Goal: Transaction & Acquisition: Purchase product/service

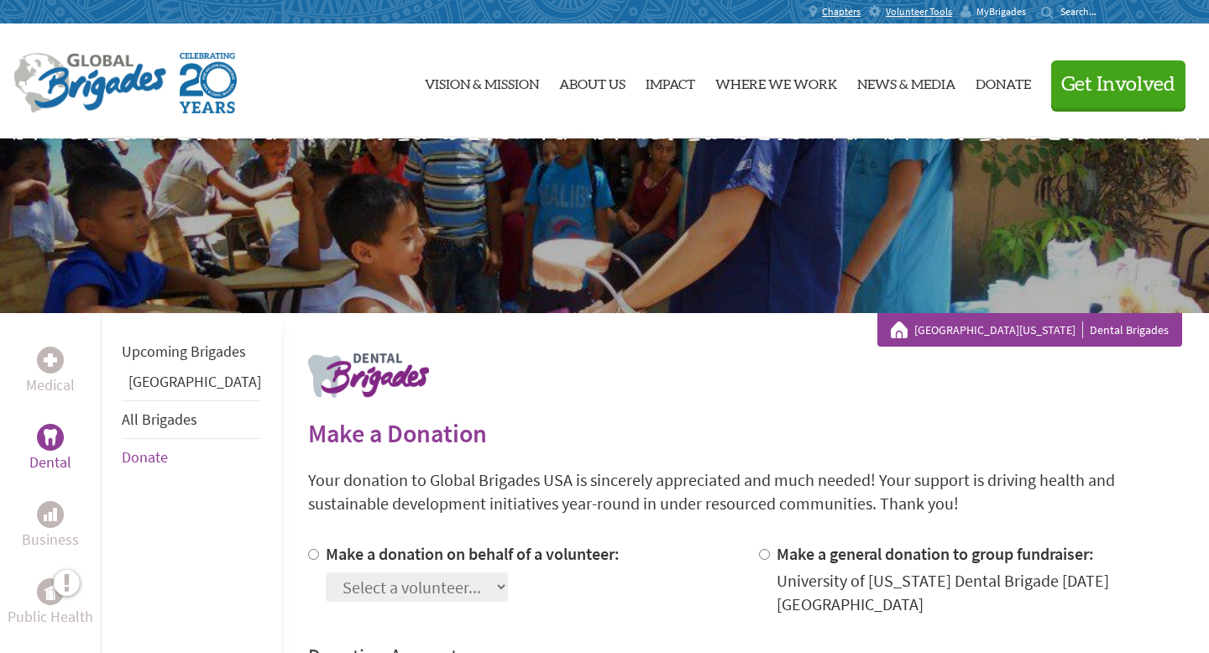
click at [996, 15] on span "MyBrigades" at bounding box center [1001, 11] width 50 height 13
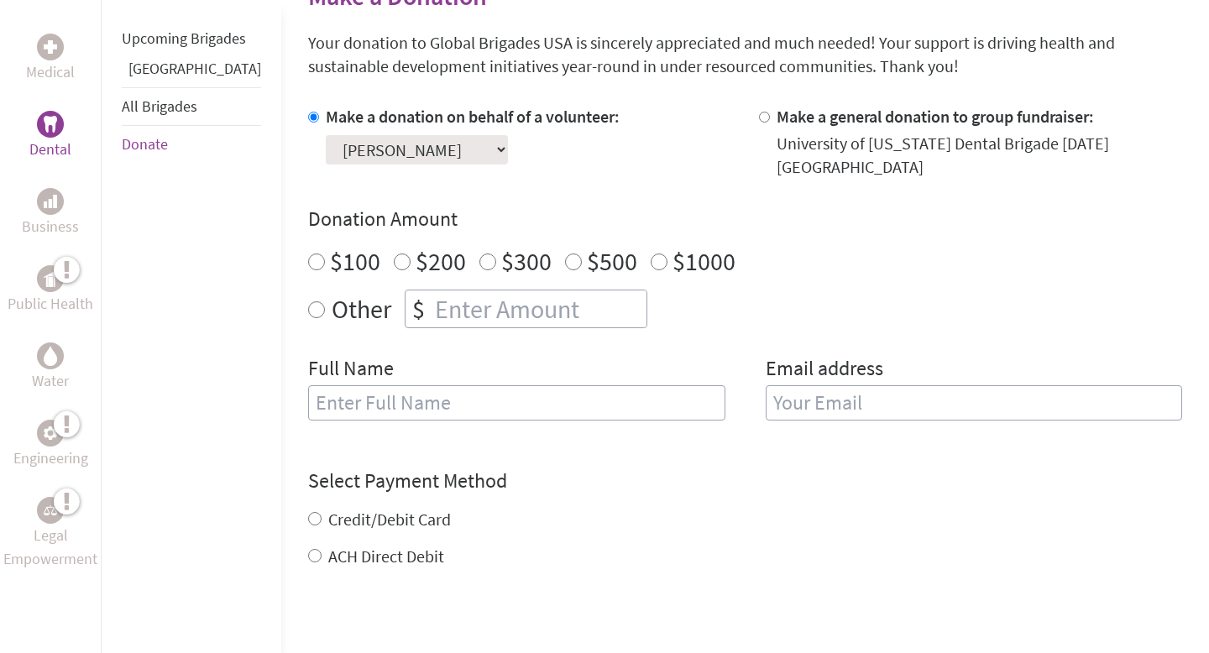
scroll to position [469, 0]
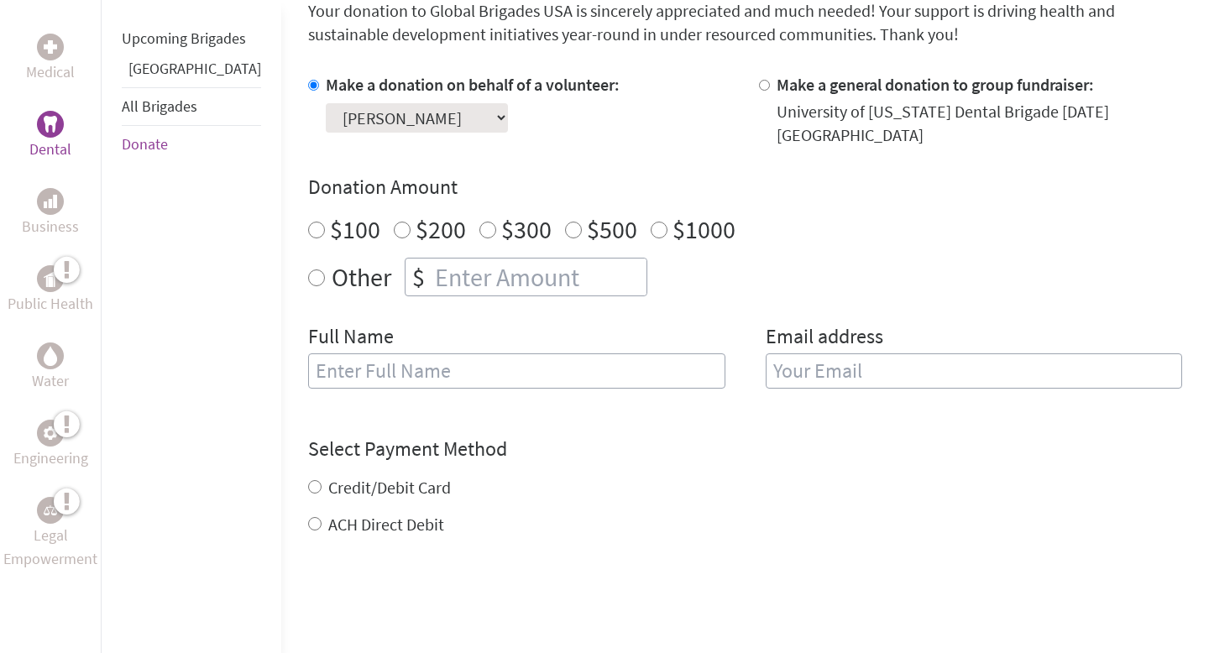
radio input "true"
click at [440, 264] on input "number" at bounding box center [538, 276] width 215 height 37
type input "1250"
click at [393, 353] on input "text" at bounding box center [516, 370] width 417 height 35
type input "[PERSON_NAME]"
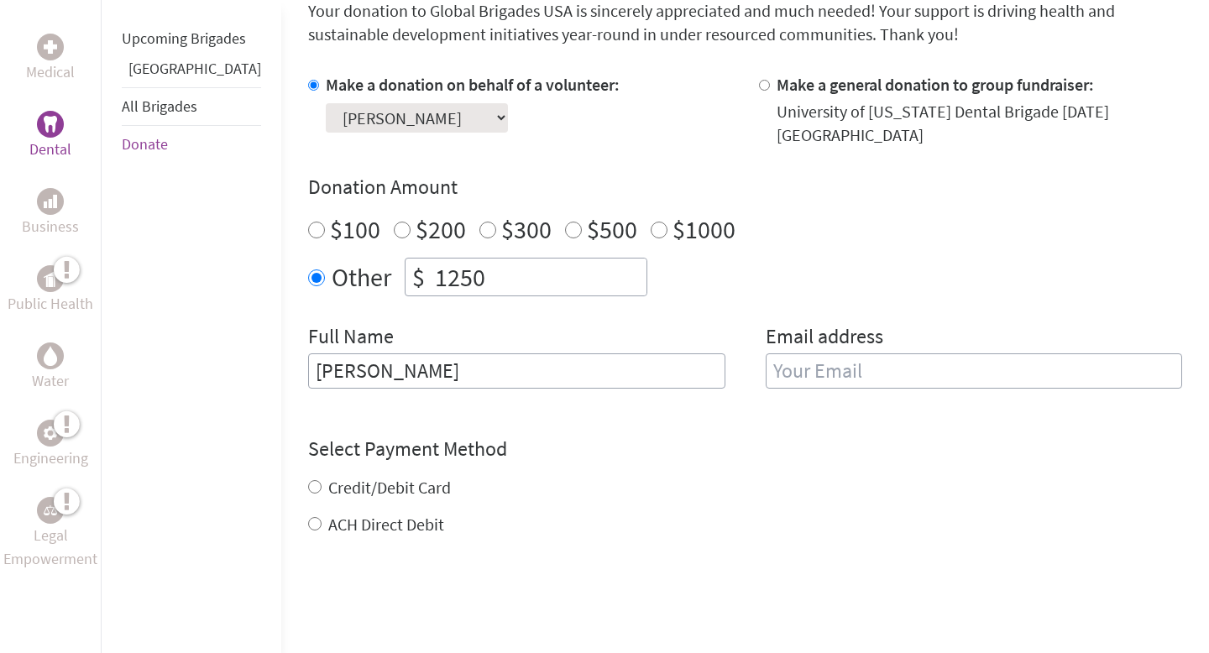
click at [892, 364] on input "email" at bounding box center [973, 370] width 417 height 35
click at [817, 359] on input "yujinxheo@gmail.com" at bounding box center [973, 370] width 417 height 35
drag, startPoint x: 827, startPoint y: 357, endPoint x: 704, endPoint y: 356, distance: 123.4
click at [704, 356] on div "Full Name Yujin Heo Email address yujinxheo@gmail.com" at bounding box center [745, 366] width 874 height 86
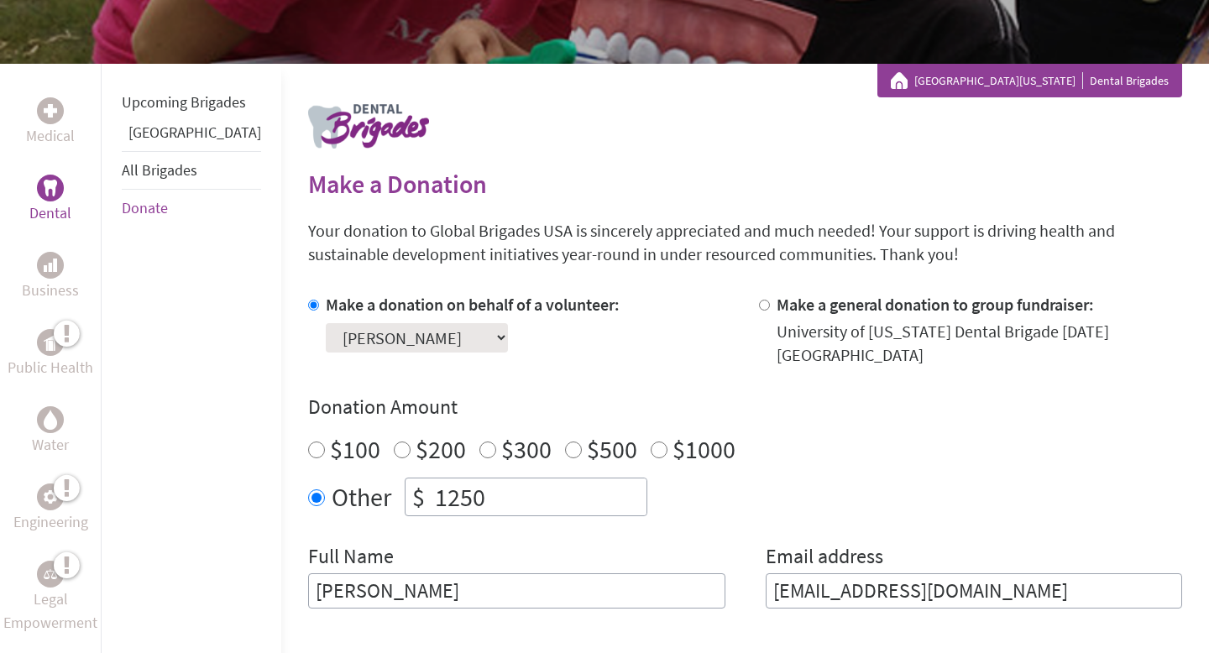
scroll to position [248, 0]
type input "spamforyujin@gmail.com"
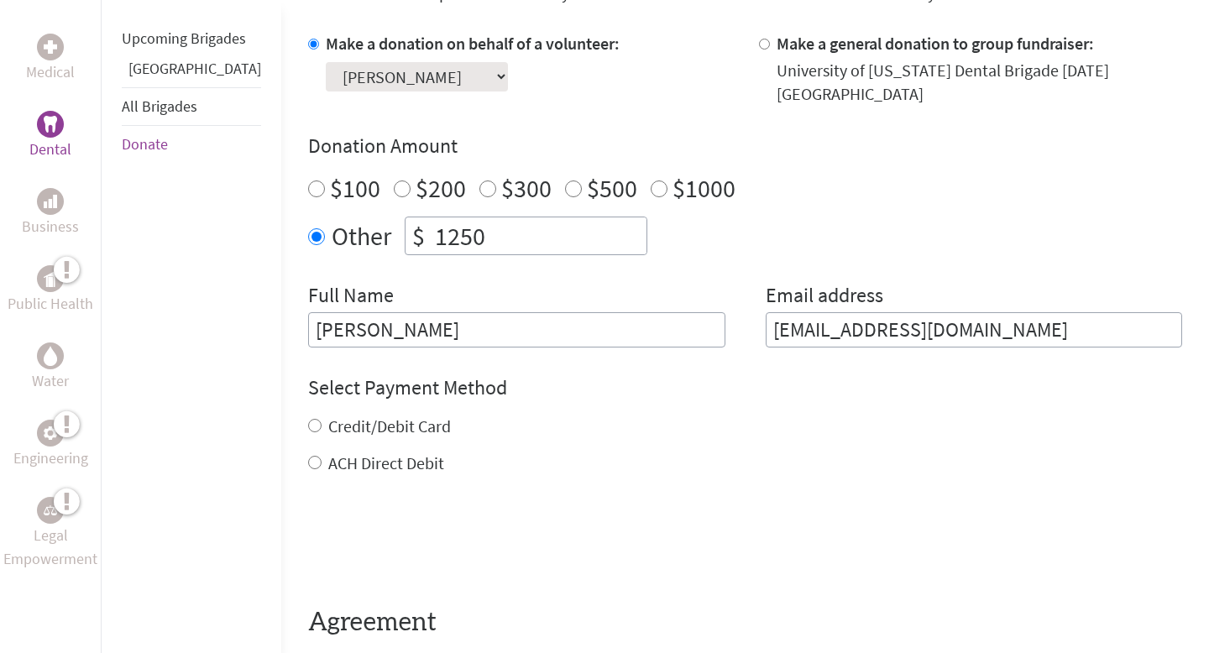
scroll to position [512, 0]
click at [360, 451] on label "ACH Direct Debit" at bounding box center [386, 461] width 116 height 21
click at [321, 454] on input "ACH Direct Debit" at bounding box center [314, 460] width 13 height 13
radio input "true"
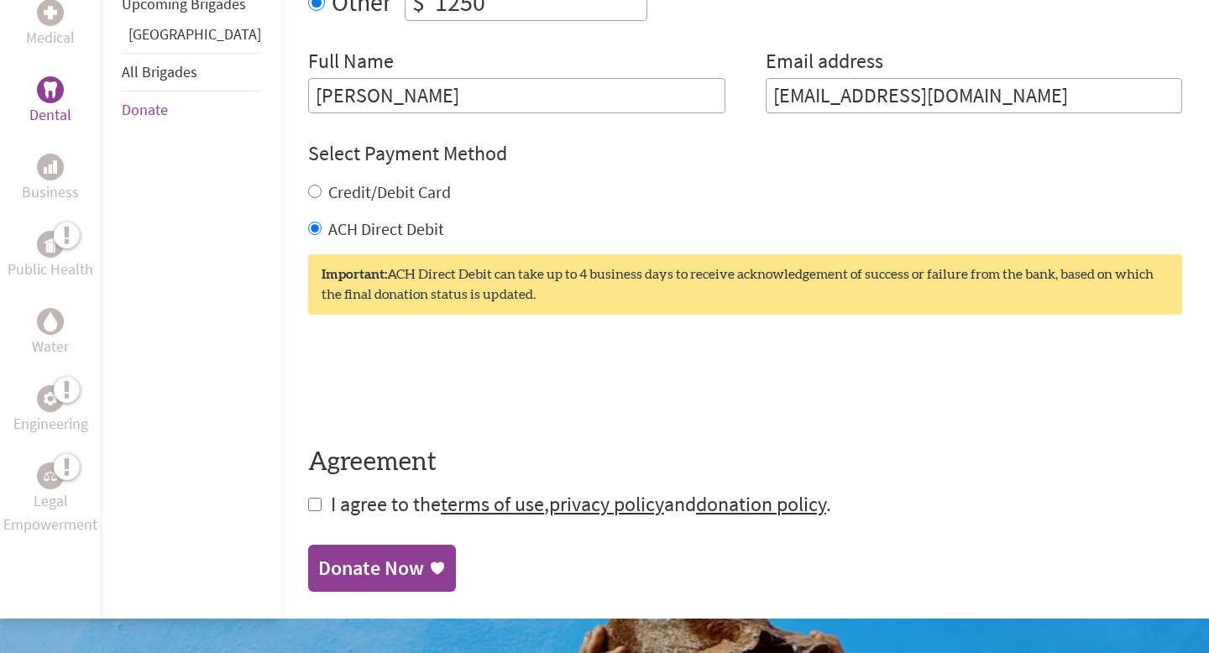
scroll to position [747, 0]
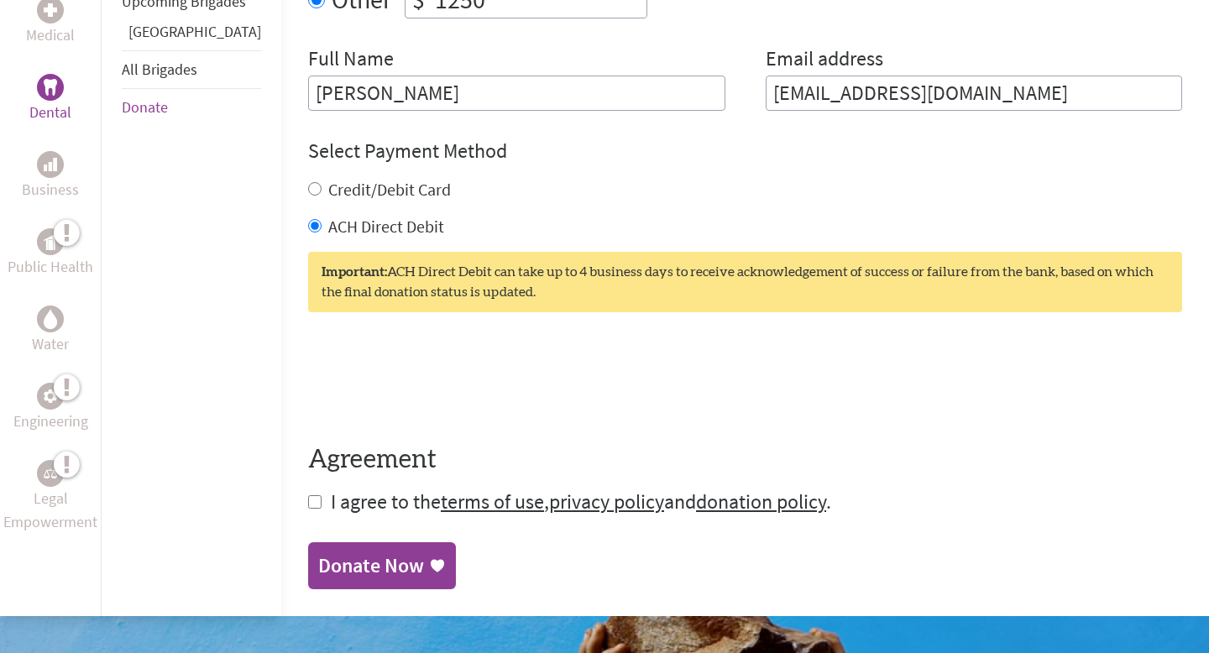
click at [333, 488] on span "I agree to the terms of use , privacy policy and donation policy ." at bounding box center [581, 501] width 500 height 26
click at [308, 489] on form "Make a donation on behalf of a volunteer: Select a volunteer... Addie Utsey Ali…" at bounding box center [745, 155] width 874 height 720
click at [308, 495] on input "checkbox" at bounding box center [314, 501] width 13 height 13
checkbox input "true"
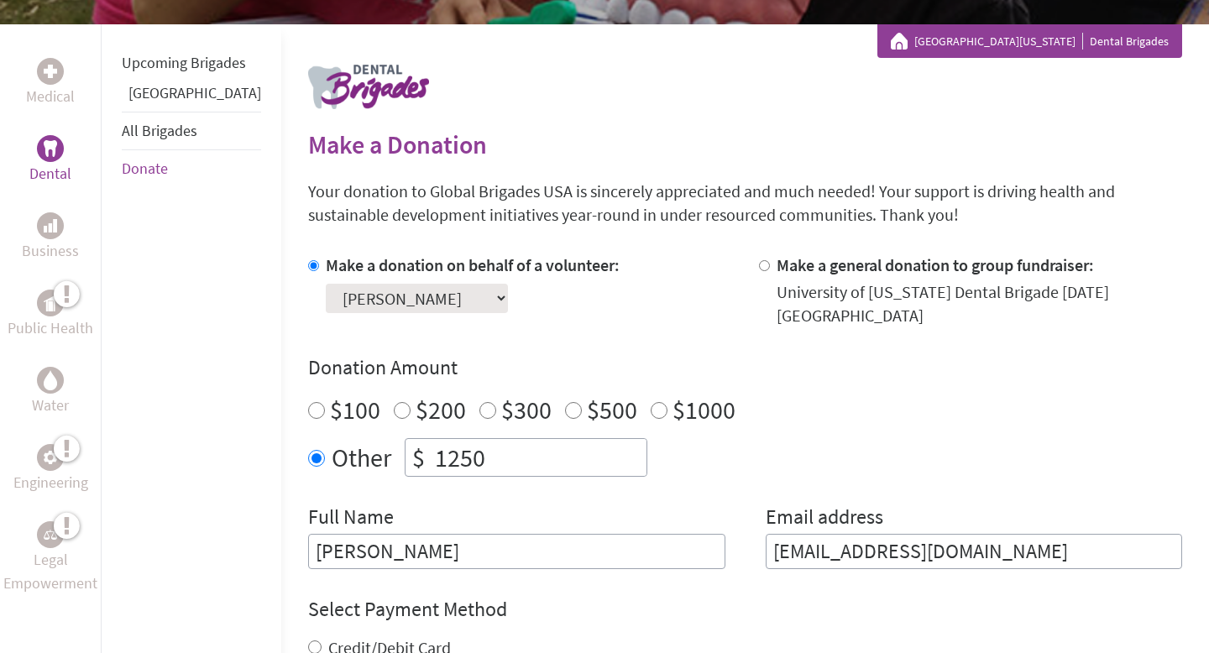
scroll to position [286, 0]
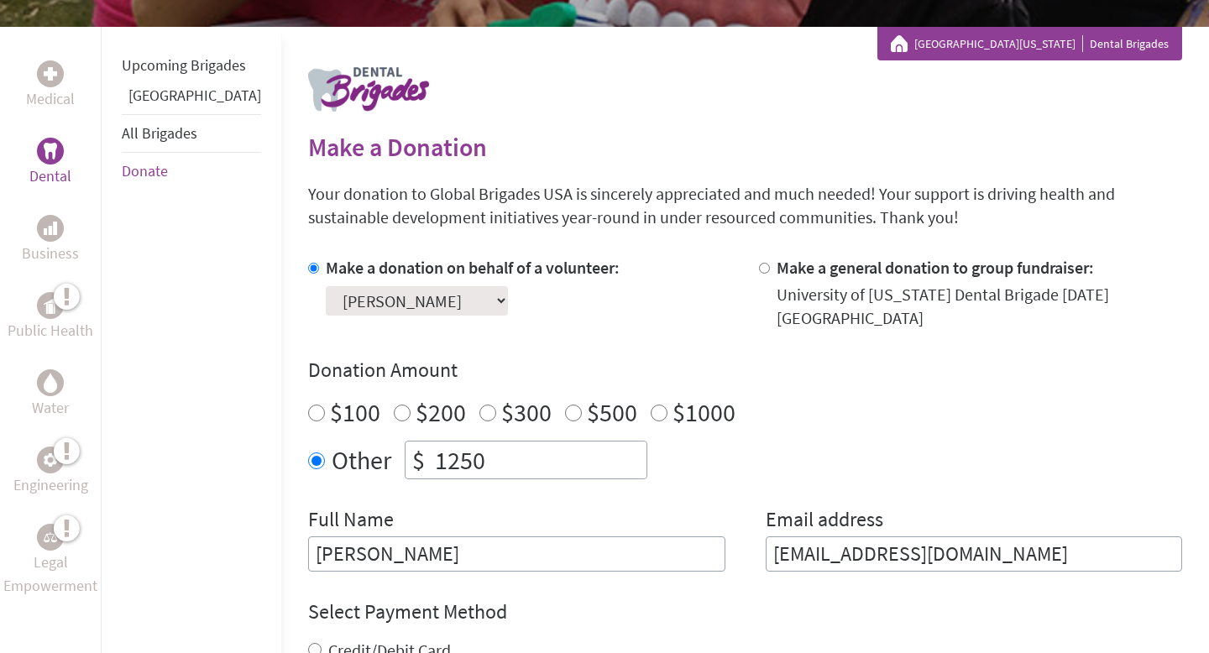
click at [462, 441] on input "1250" at bounding box center [538, 459] width 215 height 37
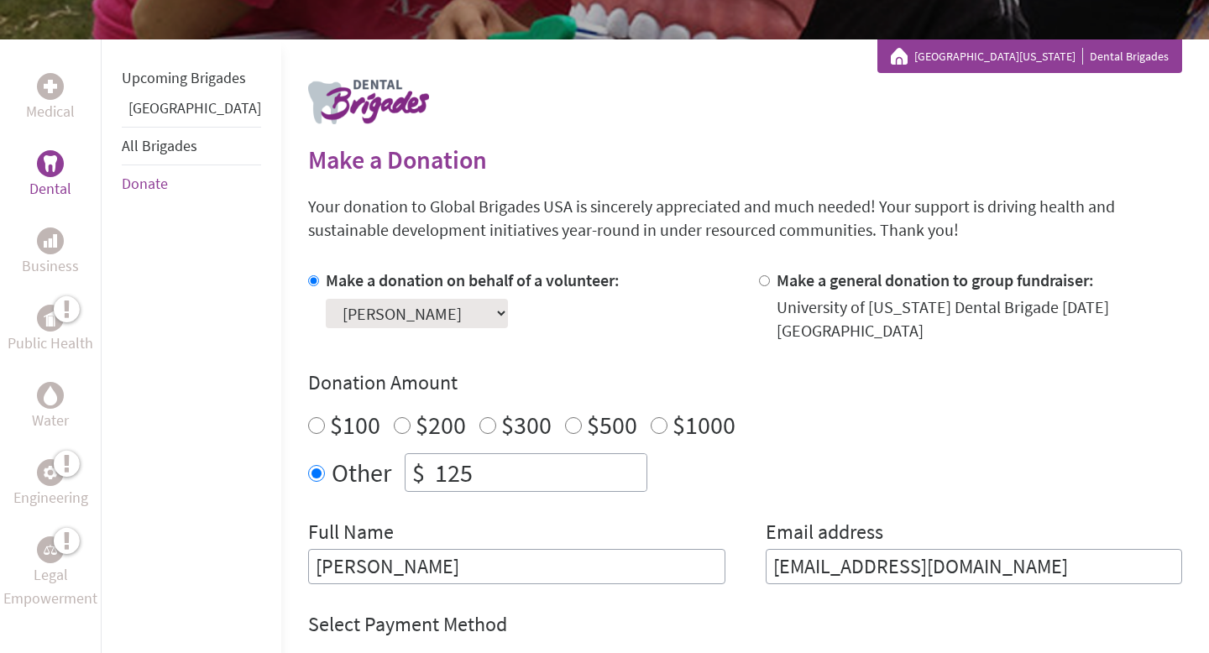
scroll to position [244, 0]
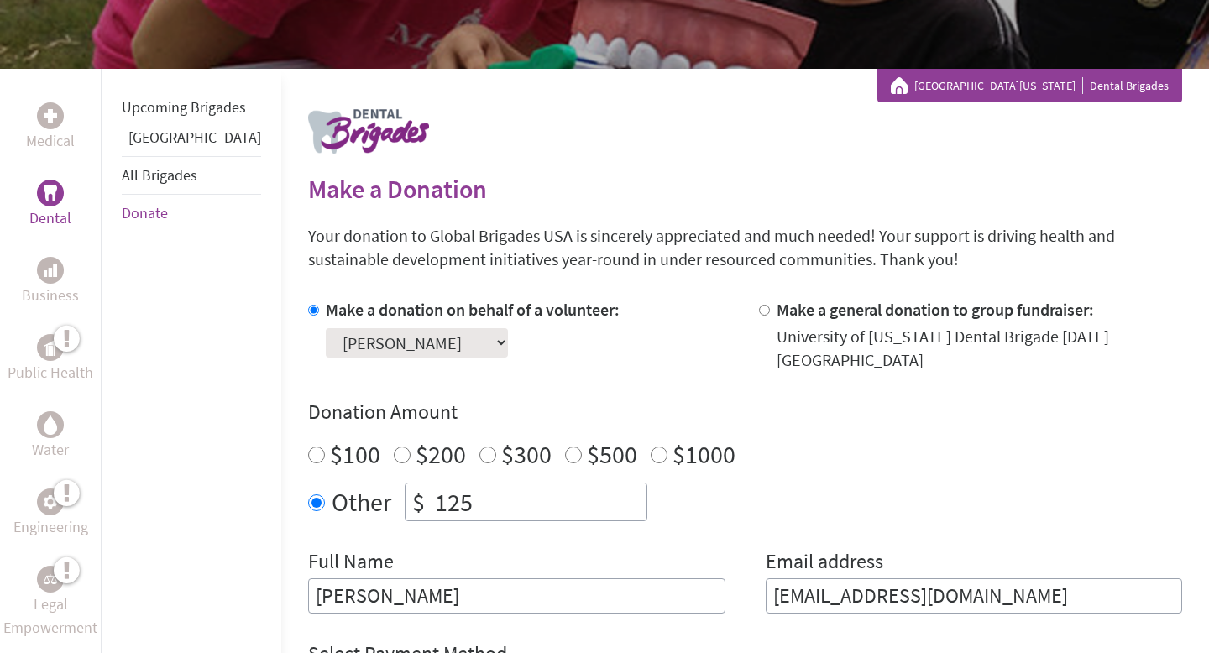
click at [536, 499] on input "125" at bounding box center [538, 501] width 215 height 37
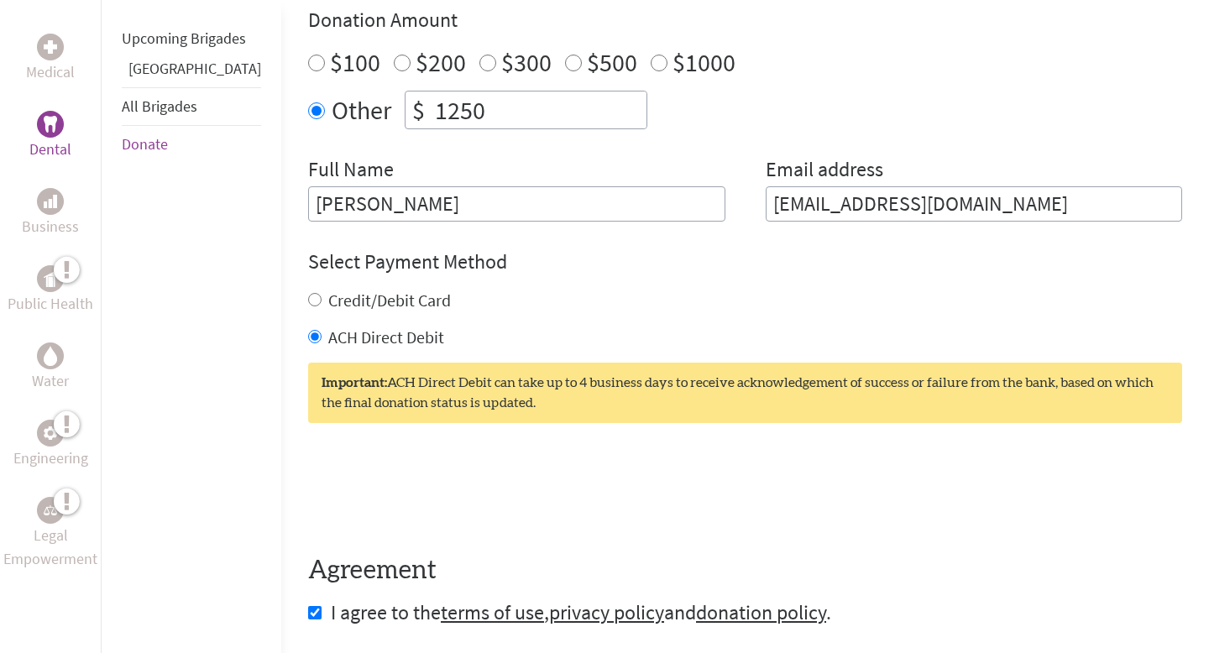
type input "1250"
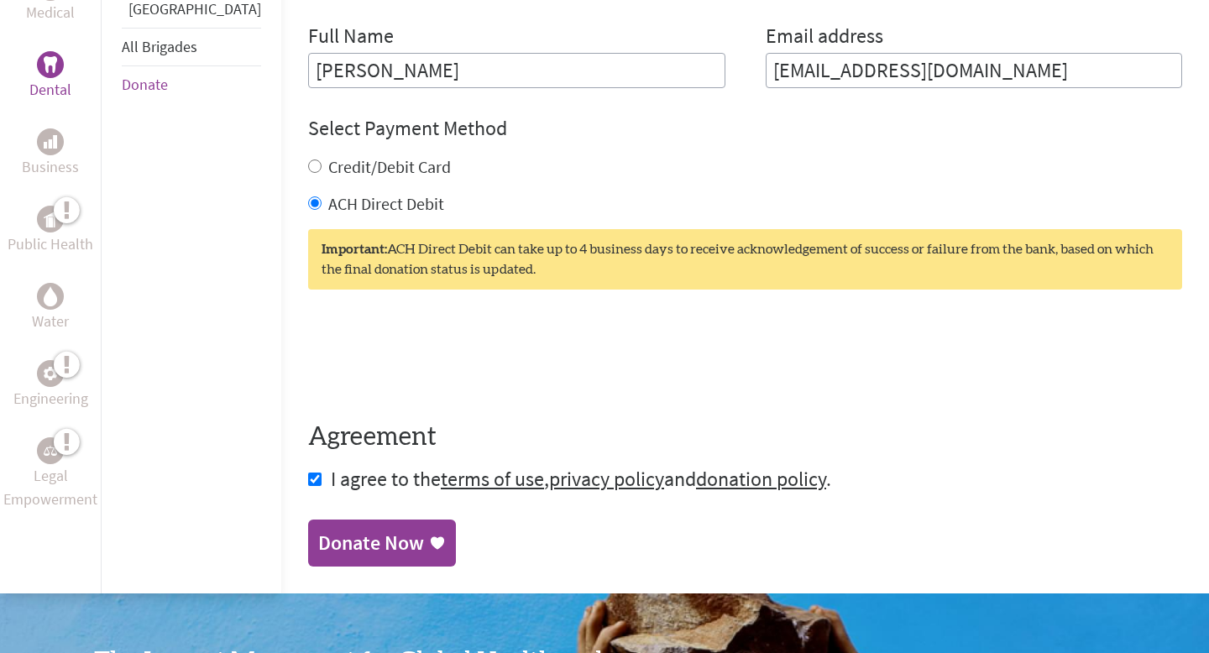
scroll to position [779, 0]
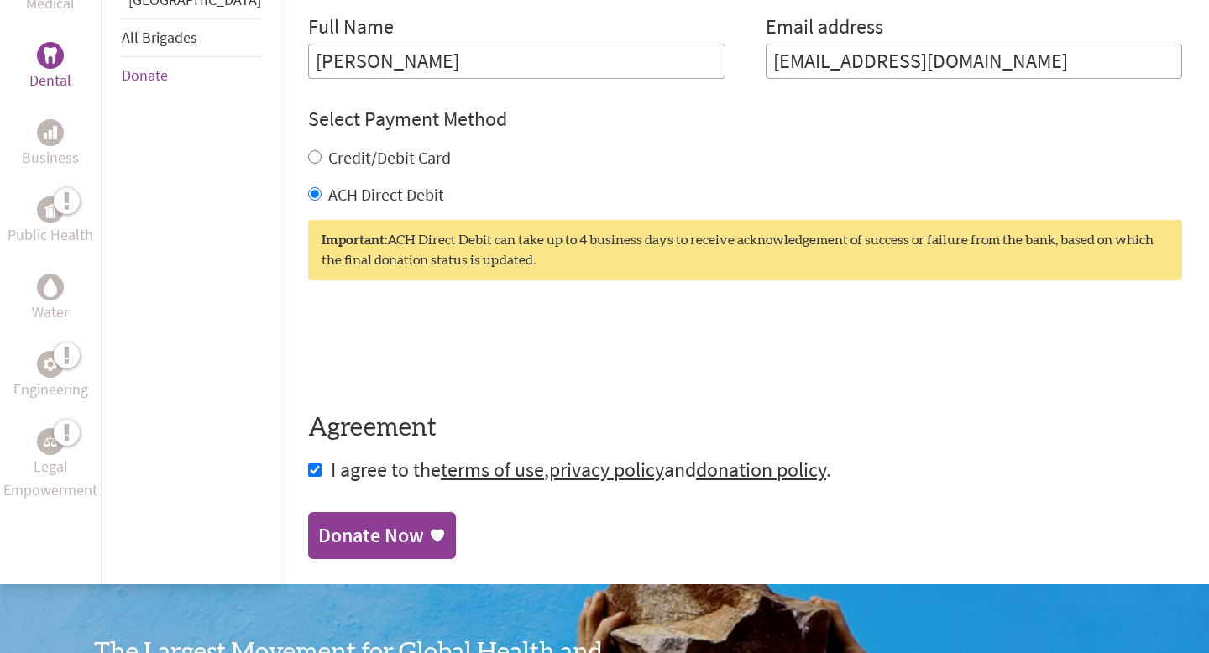
click at [360, 528] on div "Donate Now" at bounding box center [371, 535] width 106 height 27
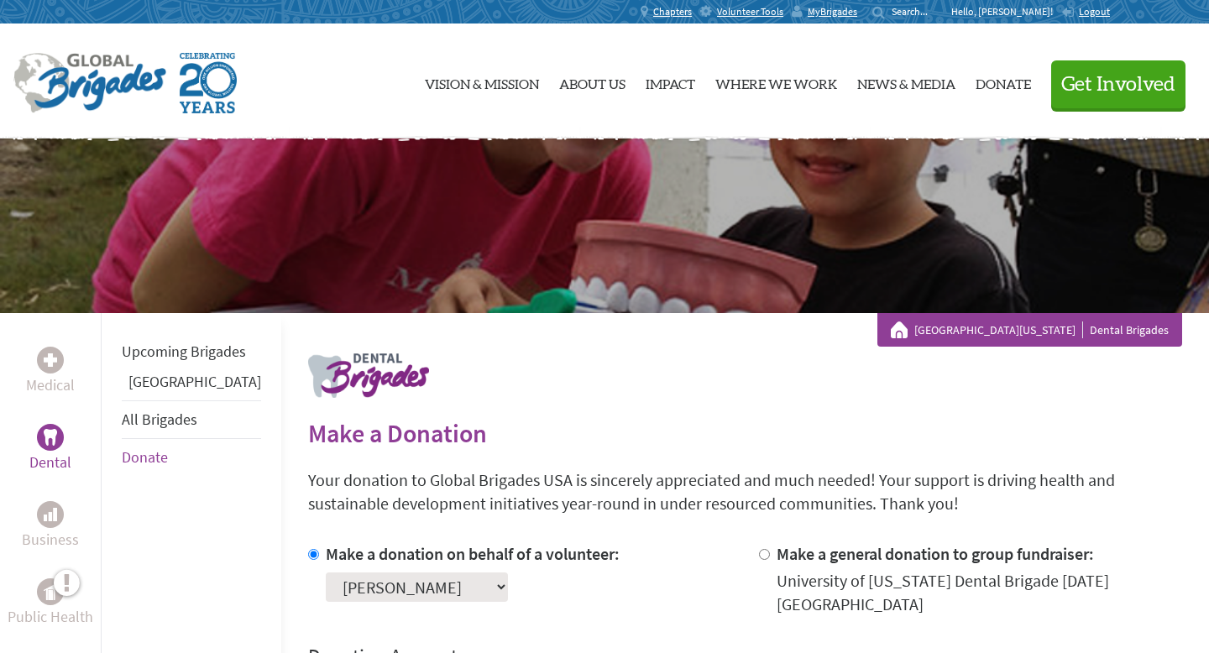
scroll to position [488, 0]
